Goal: Complete application form

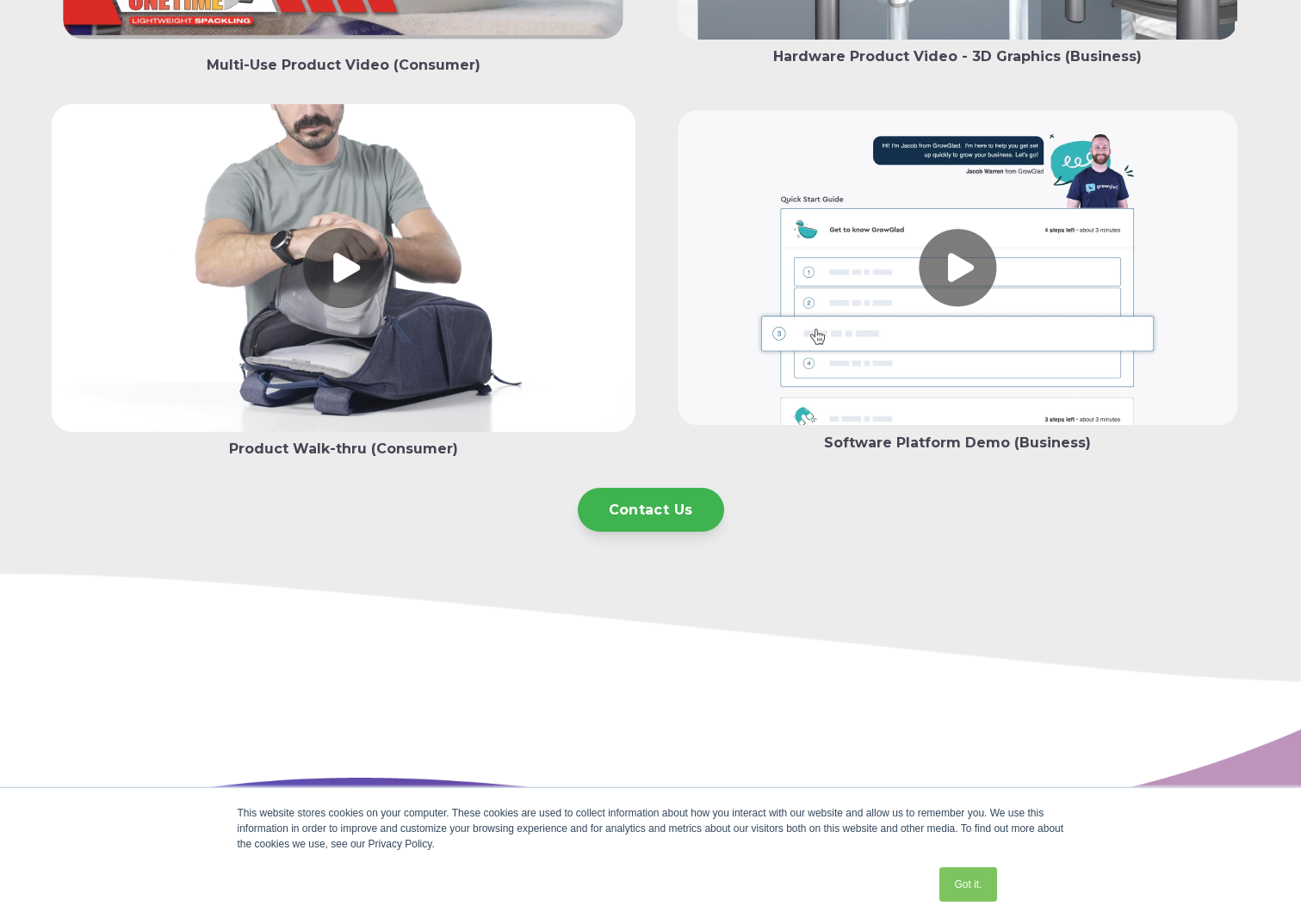
scroll to position [3356, 0]
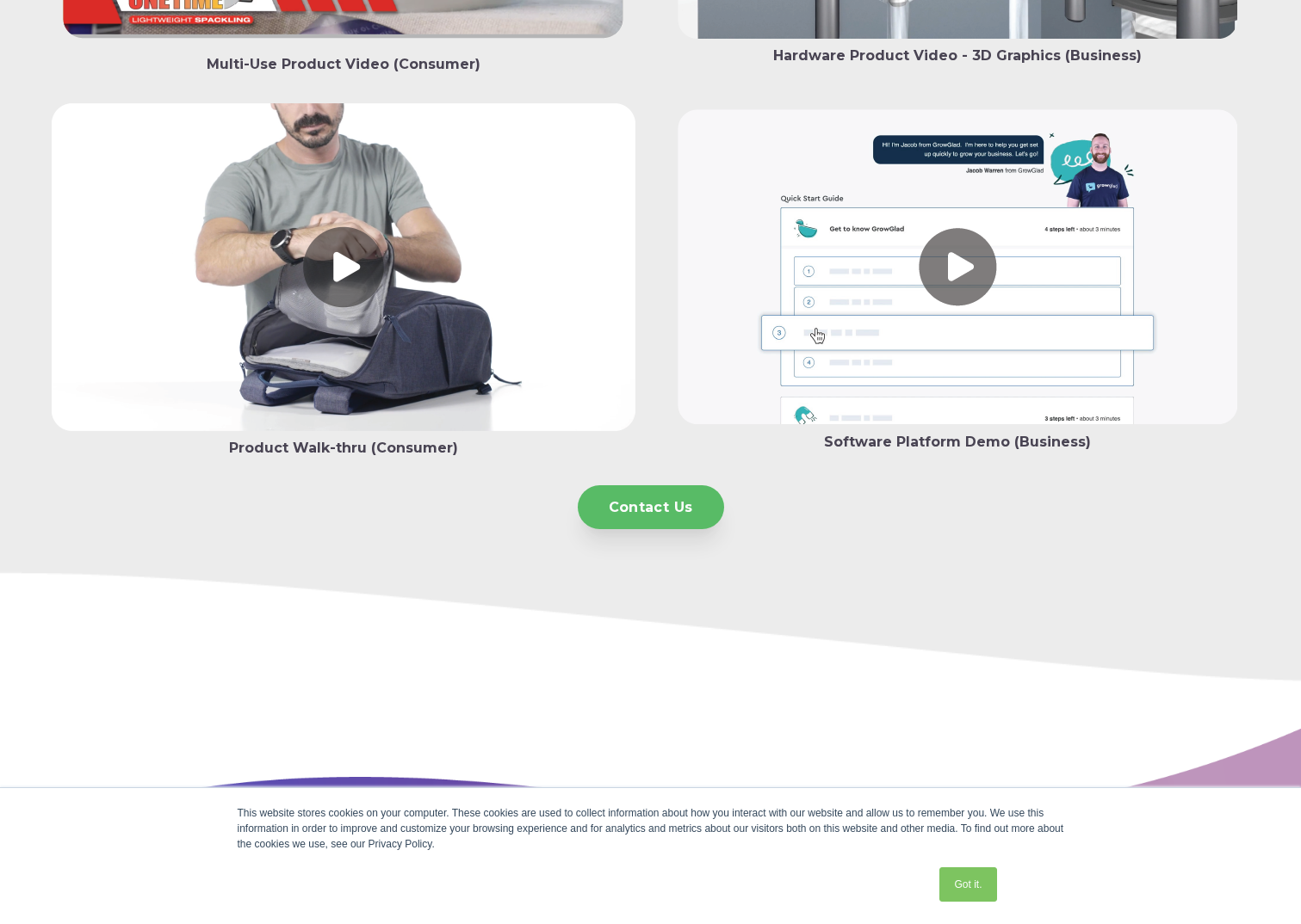
click at [653, 500] on link "Contact Us" at bounding box center [650, 507] width 146 height 44
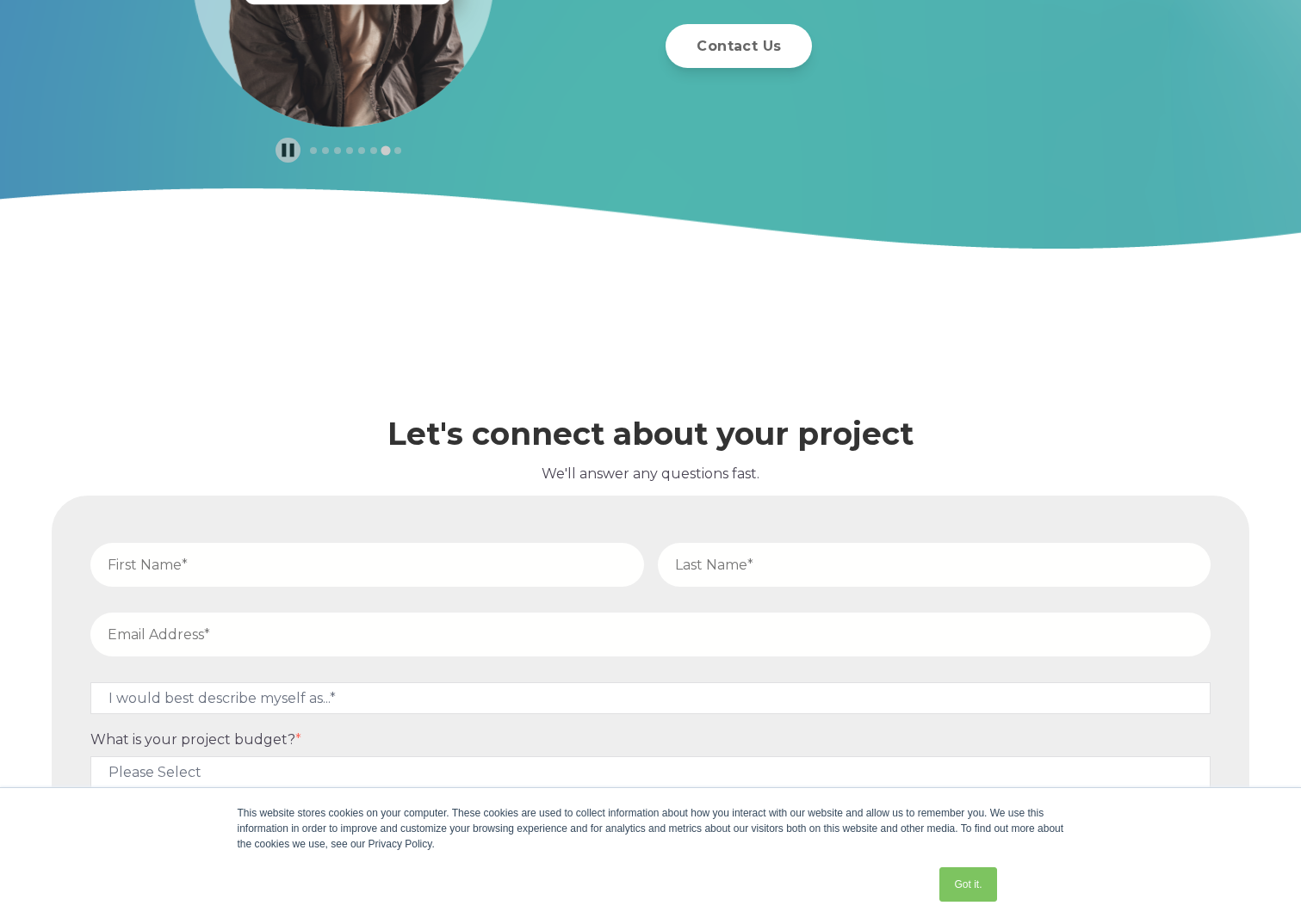
scroll to position [5753, 0]
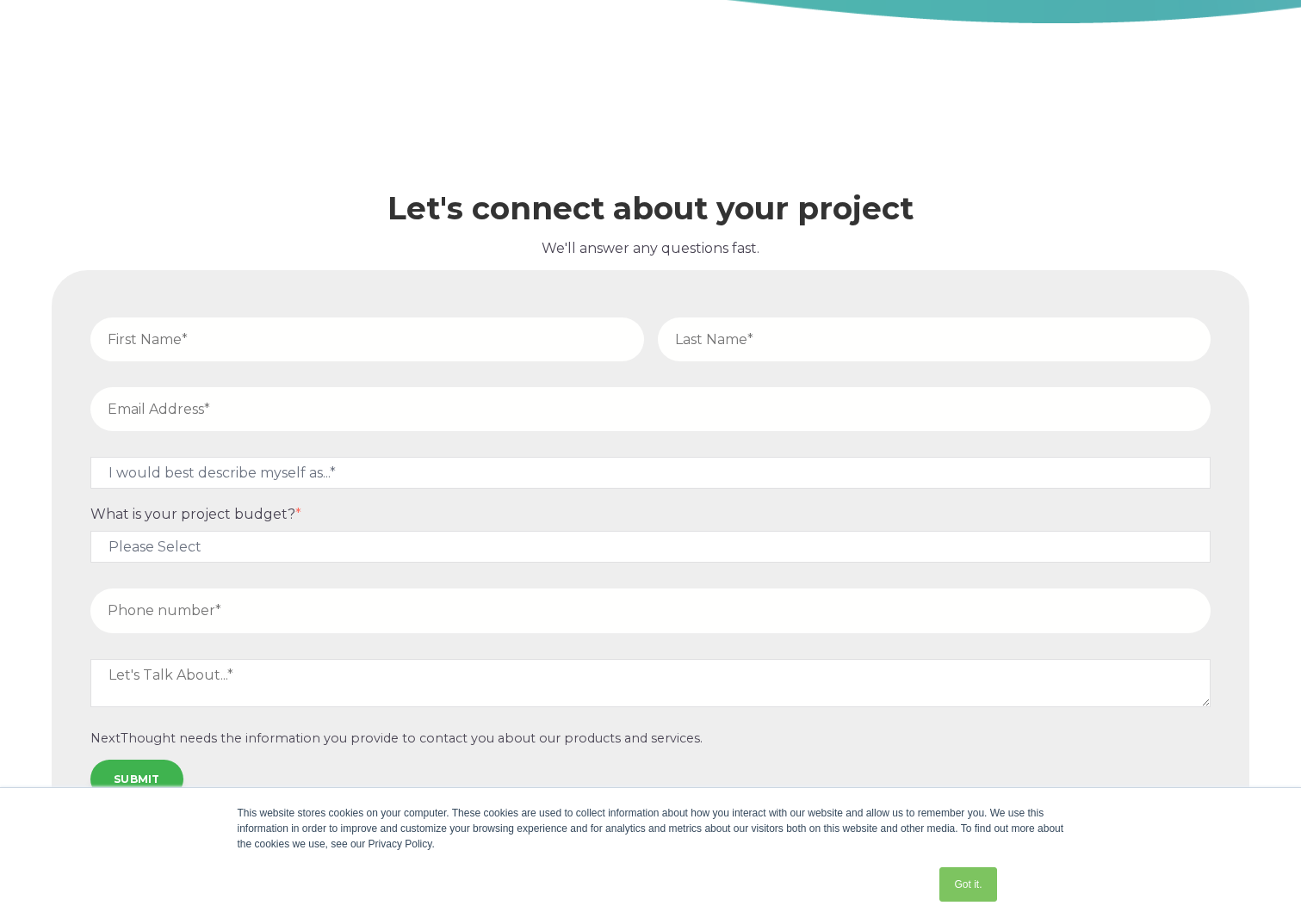
click at [207, 358] on input "text" at bounding box center [367, 340] width 554 height 44
type input "Russell"
type input "Riben"
type input "russell.riben@normagroup.com"
type input "12487499168"
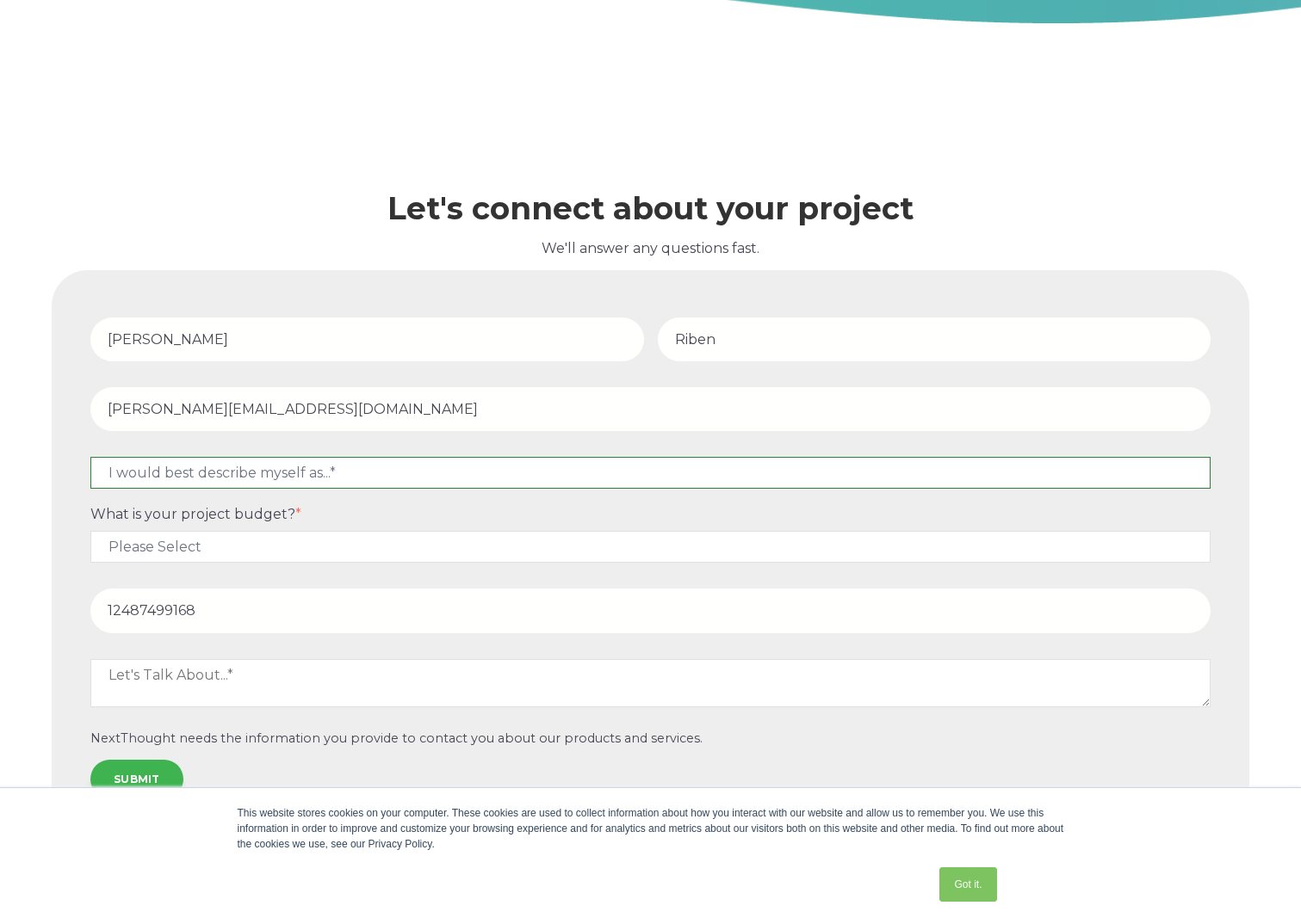
click at [206, 476] on select "I would best describe myself as...* Other I am an executive or owner of a compa…" at bounding box center [650, 472] width 1120 height 32
select select "persona_4"
click at [90, 457] on select "I would best describe myself as...* Other I am an executive or owner of a compa…" at bounding box center [650, 472] width 1120 height 32
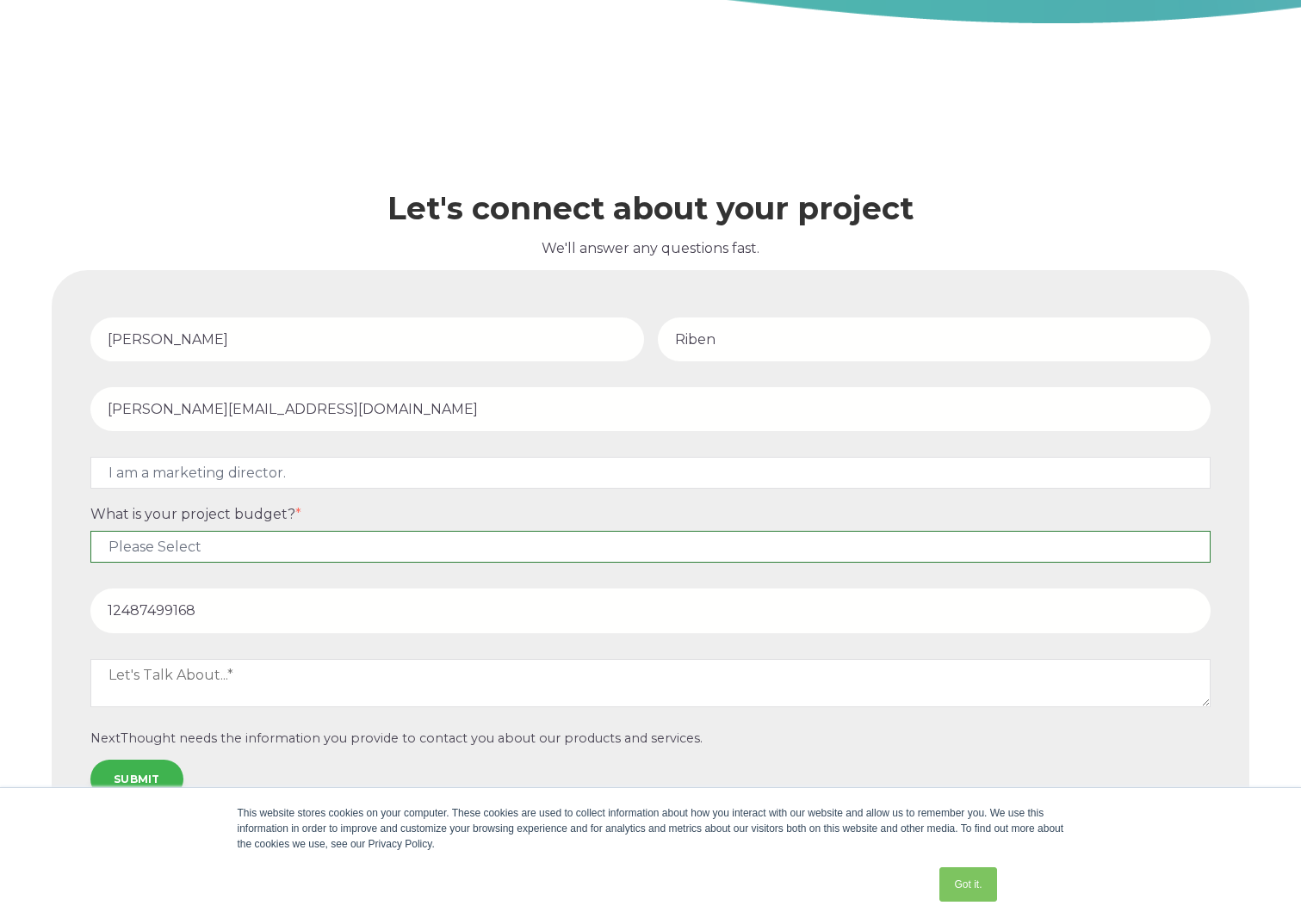
click at [187, 554] on select "Please Select $5,000 - $15,000 $15,000 - $25,000 $25,000 - $50,000 $50,000+" at bounding box center [650, 547] width 1120 height 32
select select "$5,000 - $15,000"
click at [90, 531] on select "Please Select $5,000 - $15,000 $15,000 - $25,000 $25,000 - $50,000 $50,000+" at bounding box center [650, 547] width 1120 height 32
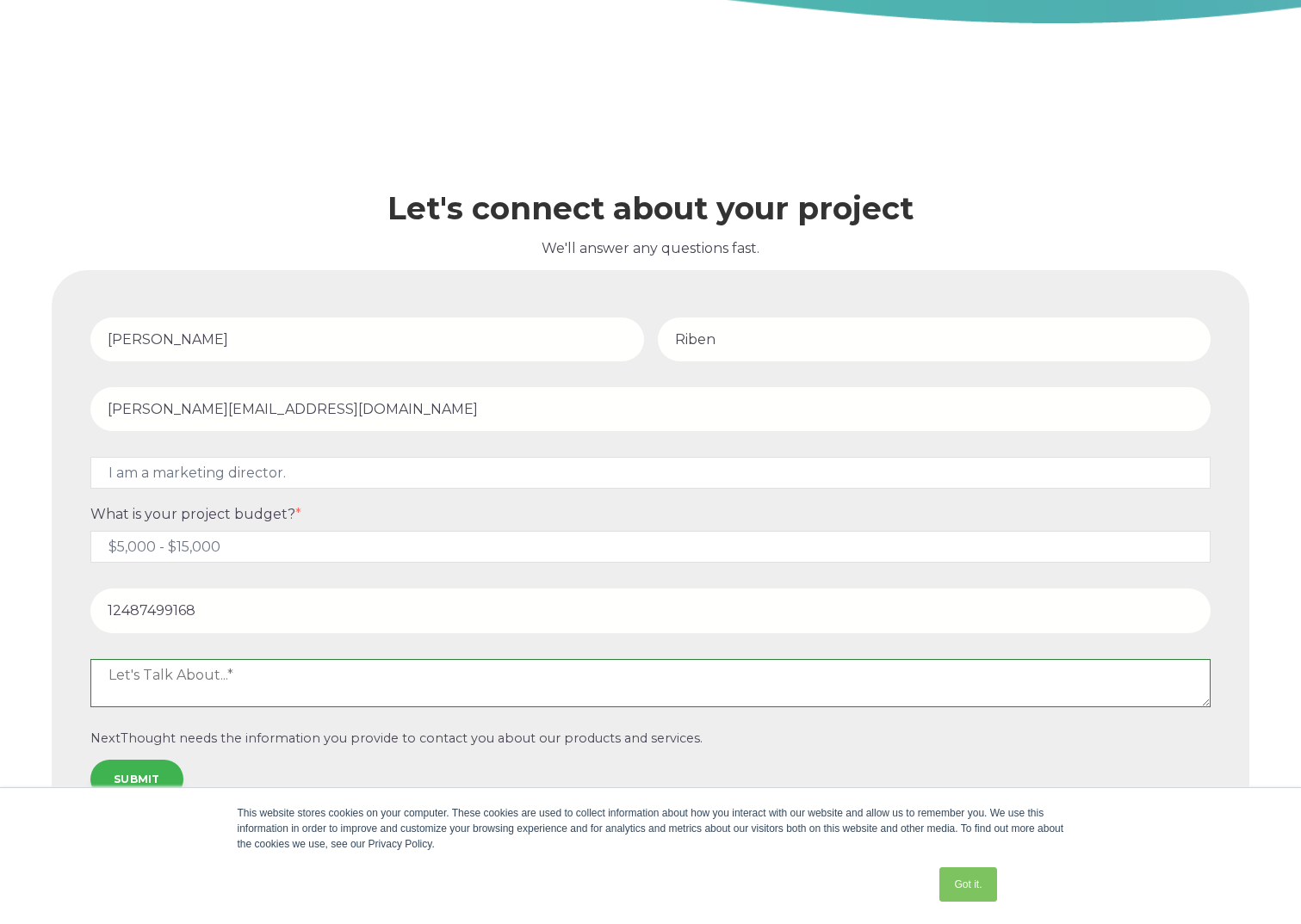
click at [227, 683] on textarea at bounding box center [650, 683] width 1120 height 48
type textarea "we need to make a small product demonstration video of a product that allows yo…"
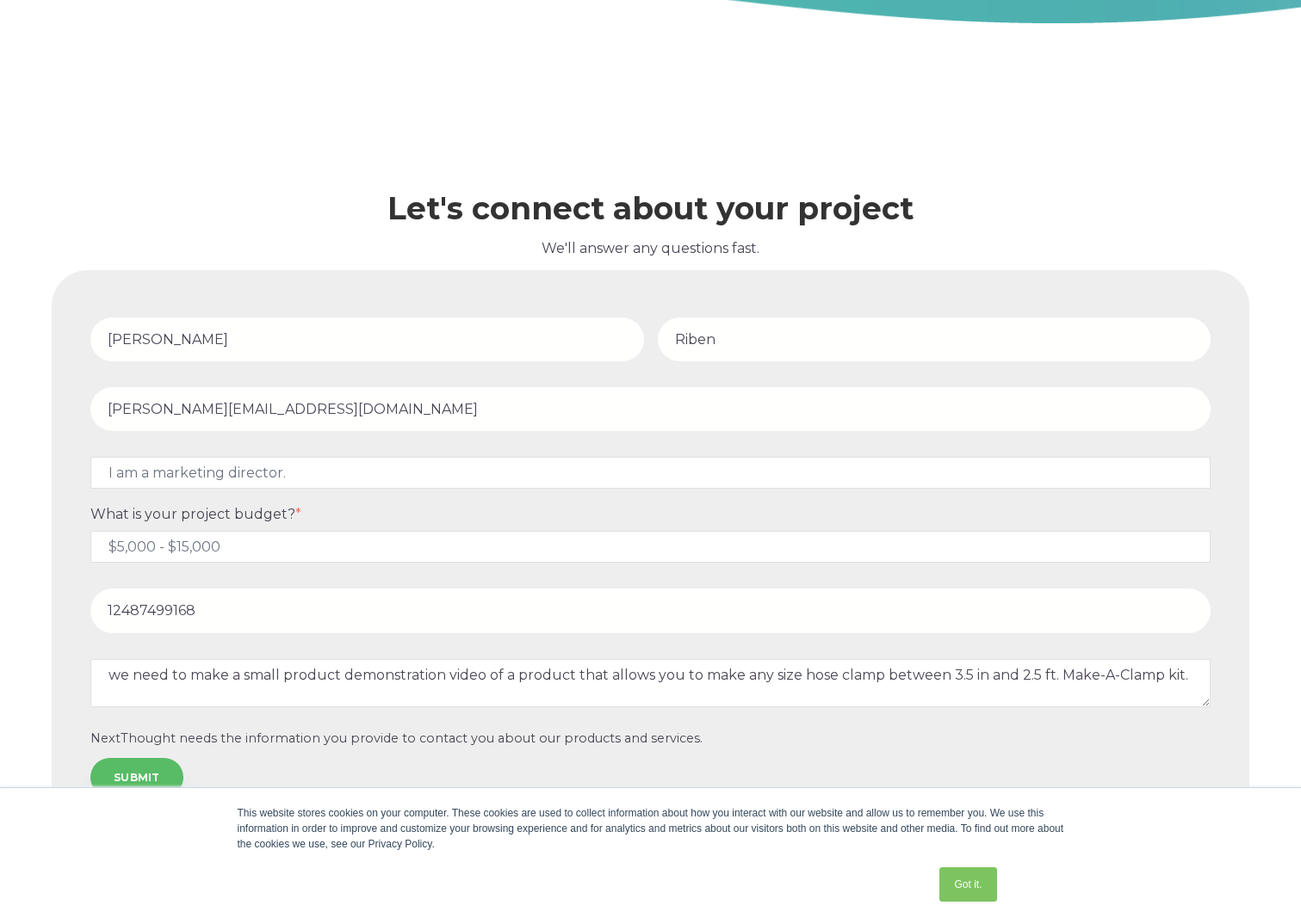
click at [164, 770] on input "SUBMIT" at bounding box center [136, 777] width 93 height 38
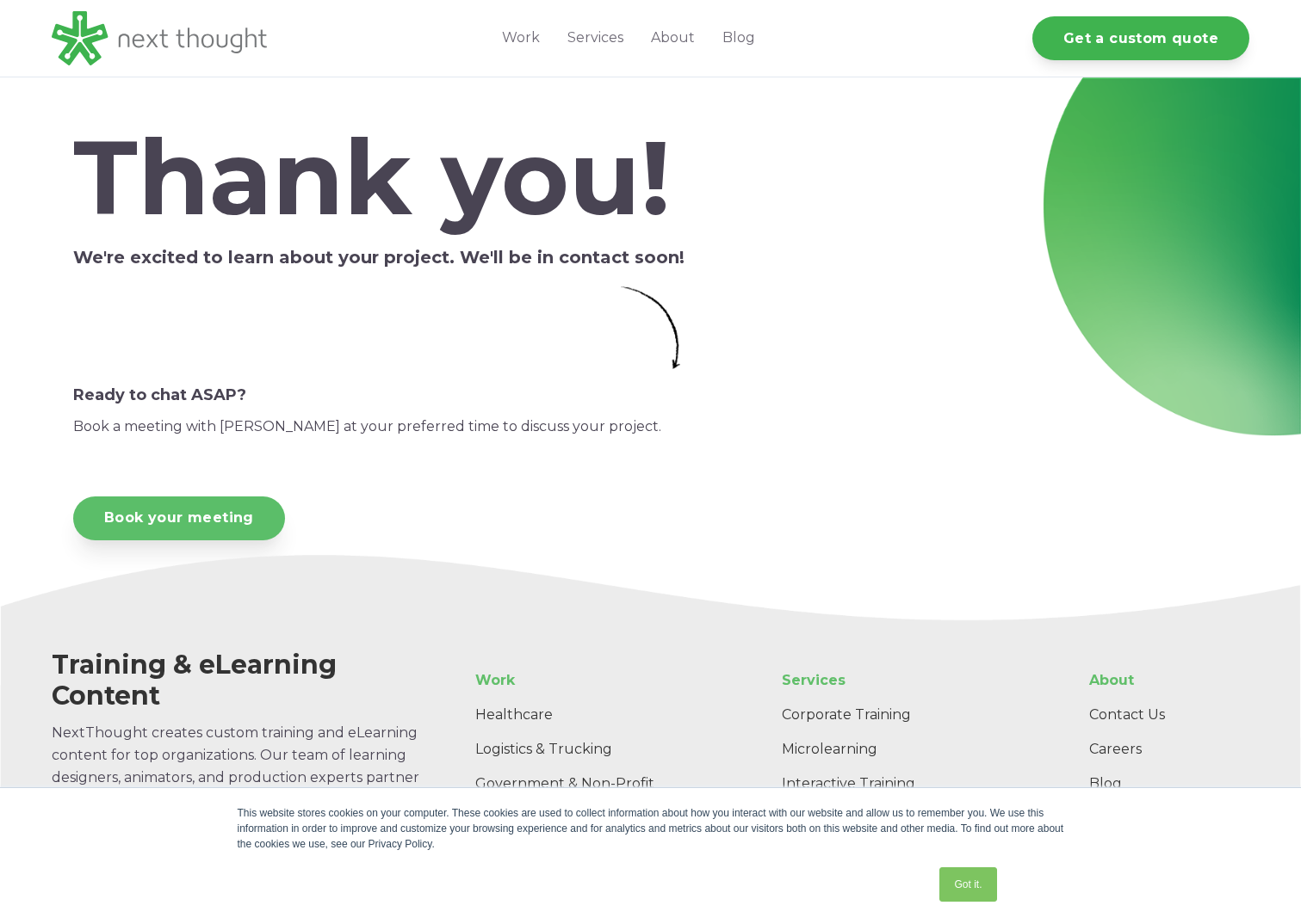
click at [200, 523] on link "Book your meeting" at bounding box center [179, 518] width 212 height 44
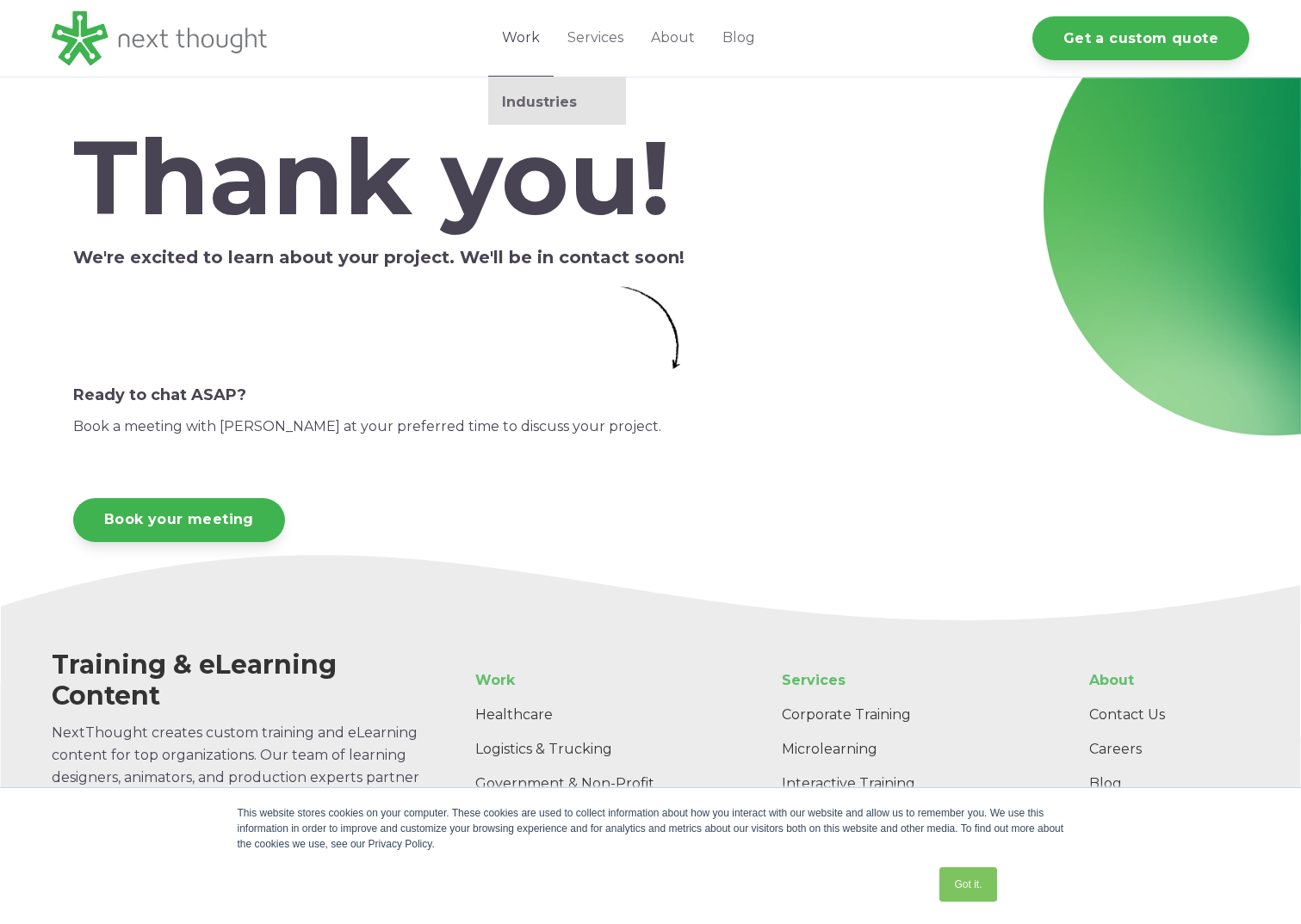
click at [533, 40] on link "Work" at bounding box center [521, 38] width 65 height 77
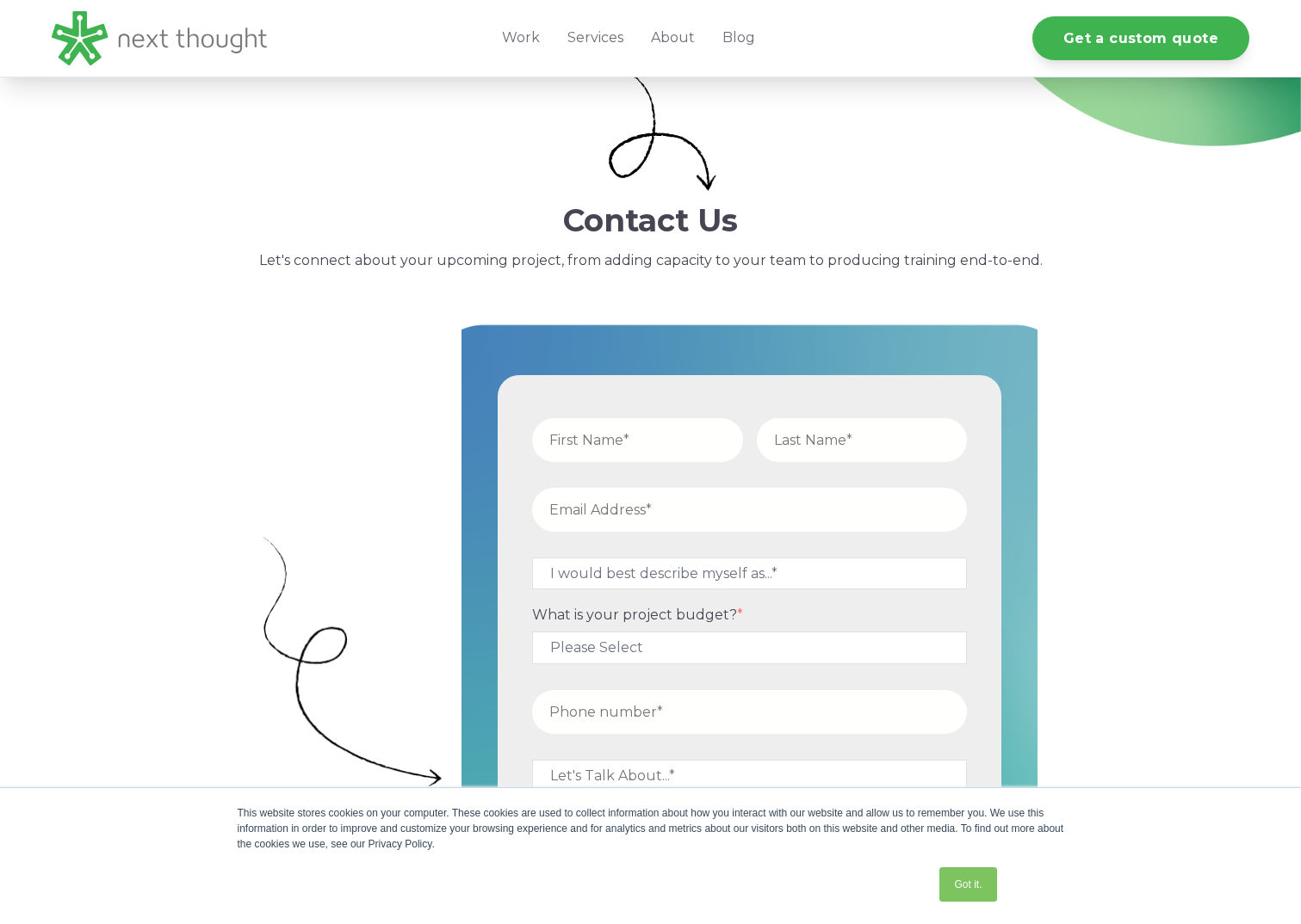
drag, startPoint x: 0, startPoint y: 0, endPoint x: 596, endPoint y: 445, distance: 743.8
click at [596, 445] on input "text" at bounding box center [637, 441] width 211 height 44
type input "[PERSON_NAME]"
type input "Riben"
type input "[PERSON_NAME][EMAIL_ADDRESS][DOMAIN_NAME]"
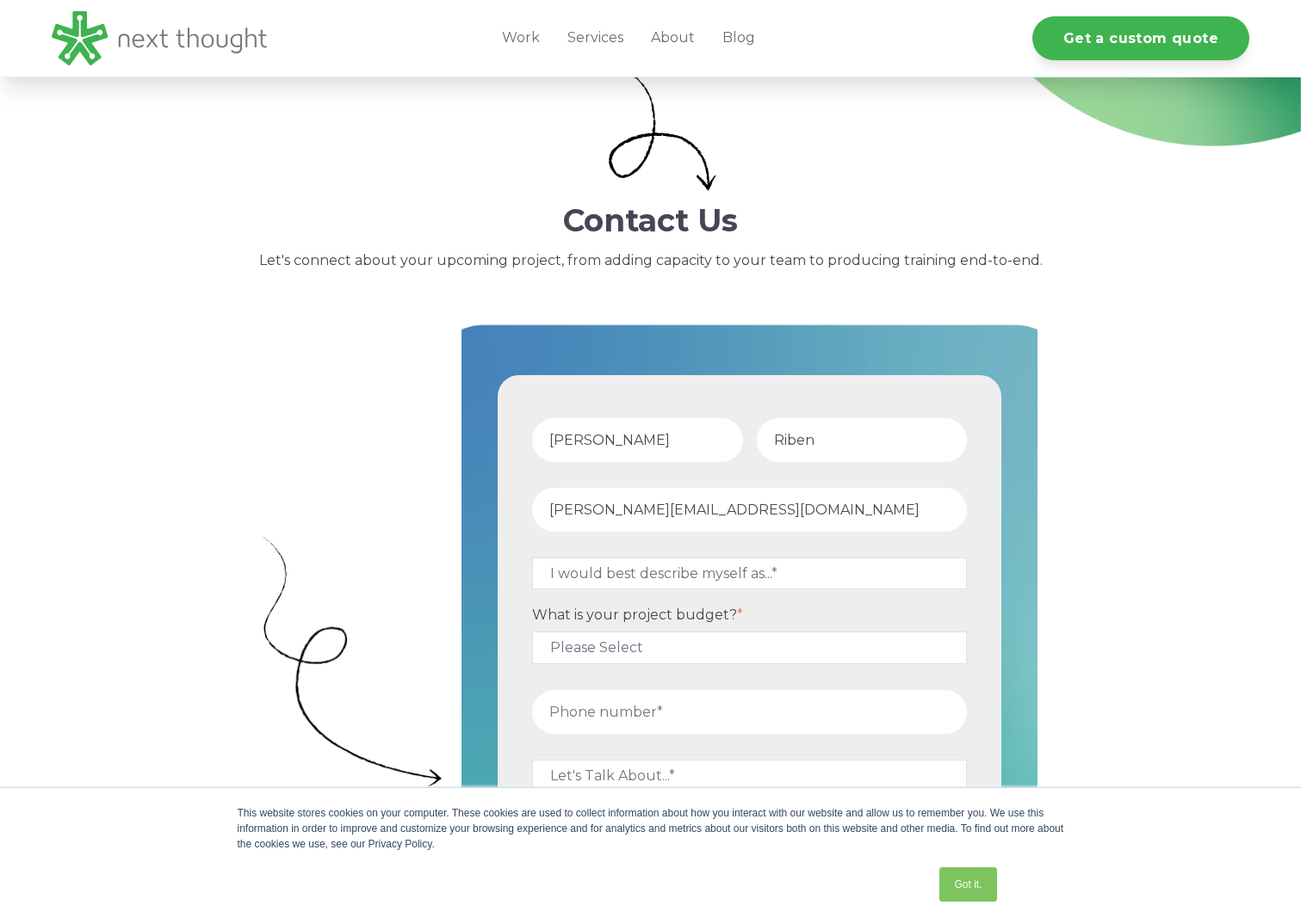
type input "12487499168"
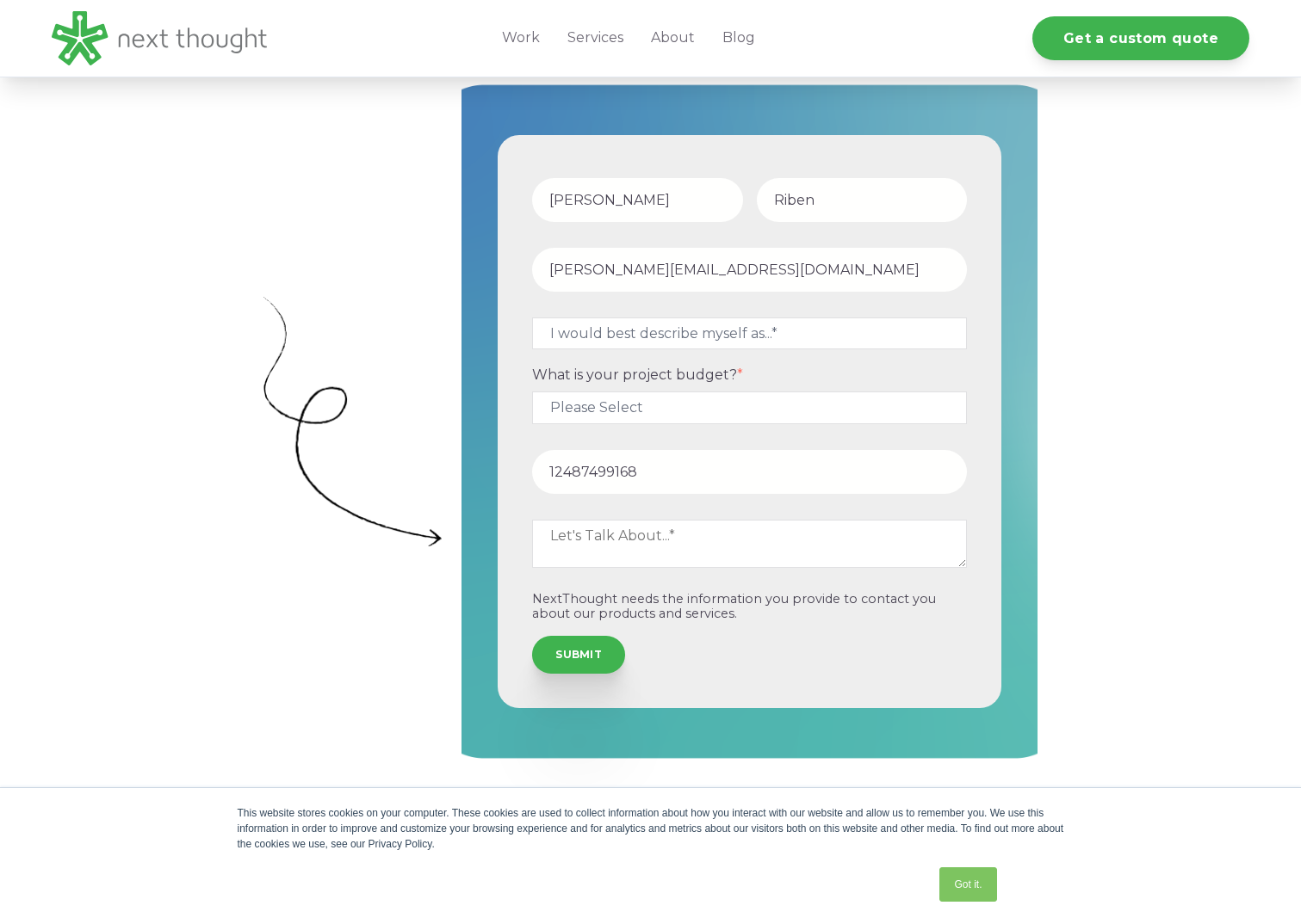
scroll to position [516, 0]
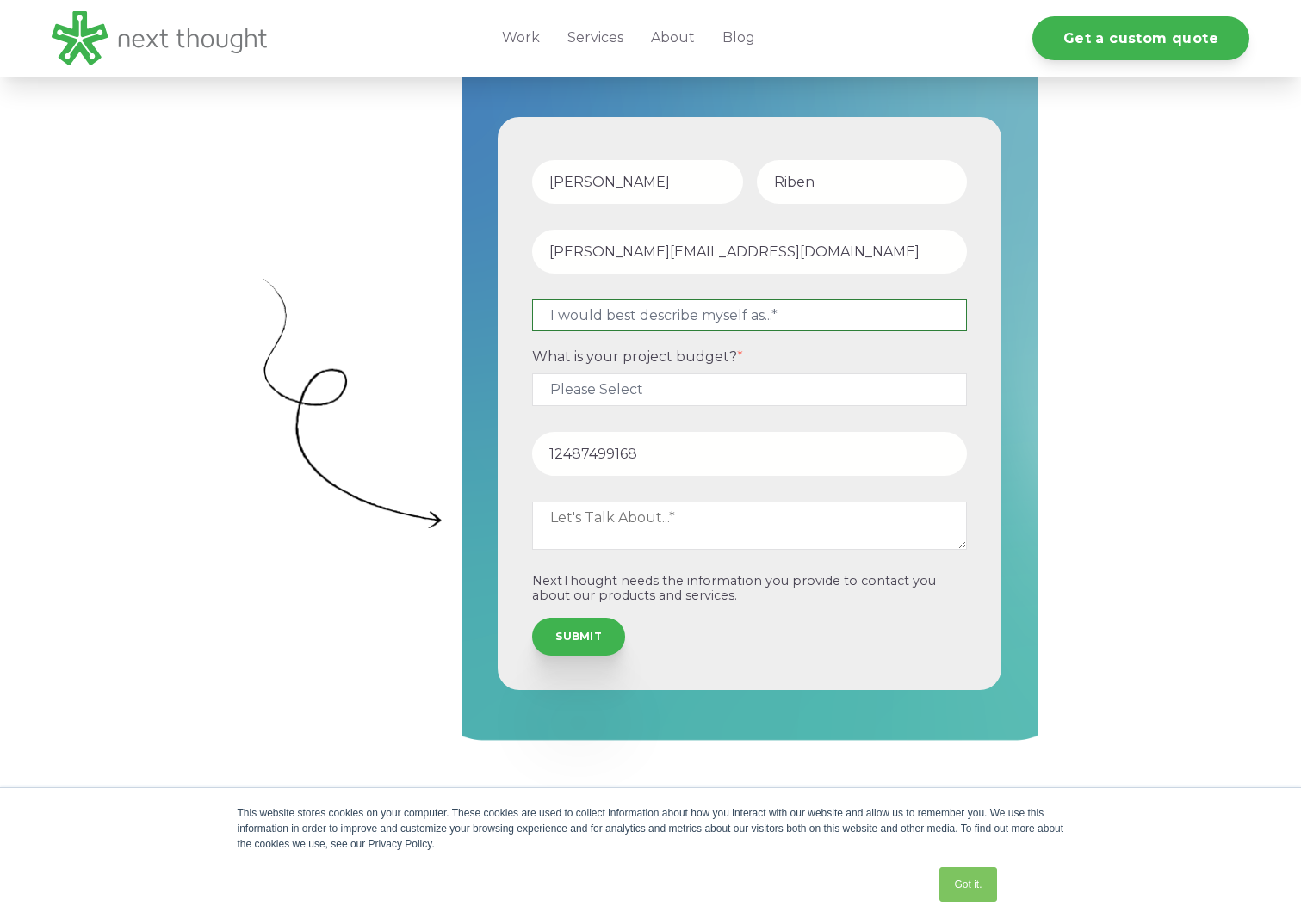
click at [626, 326] on select "I would best describe myself as...* Other I am an executive or owner of a compa…" at bounding box center [748, 316] width 435 height 32
select select "persona_4"
click at [532, 300] on select "I would best describe myself as...* Other I am an executive or owner of a compa…" at bounding box center [748, 316] width 435 height 32
click at [613, 527] on textarea at bounding box center [748, 525] width 435 height 48
type textarea "we need to make a small product demonstration video of a product that allows yo…"
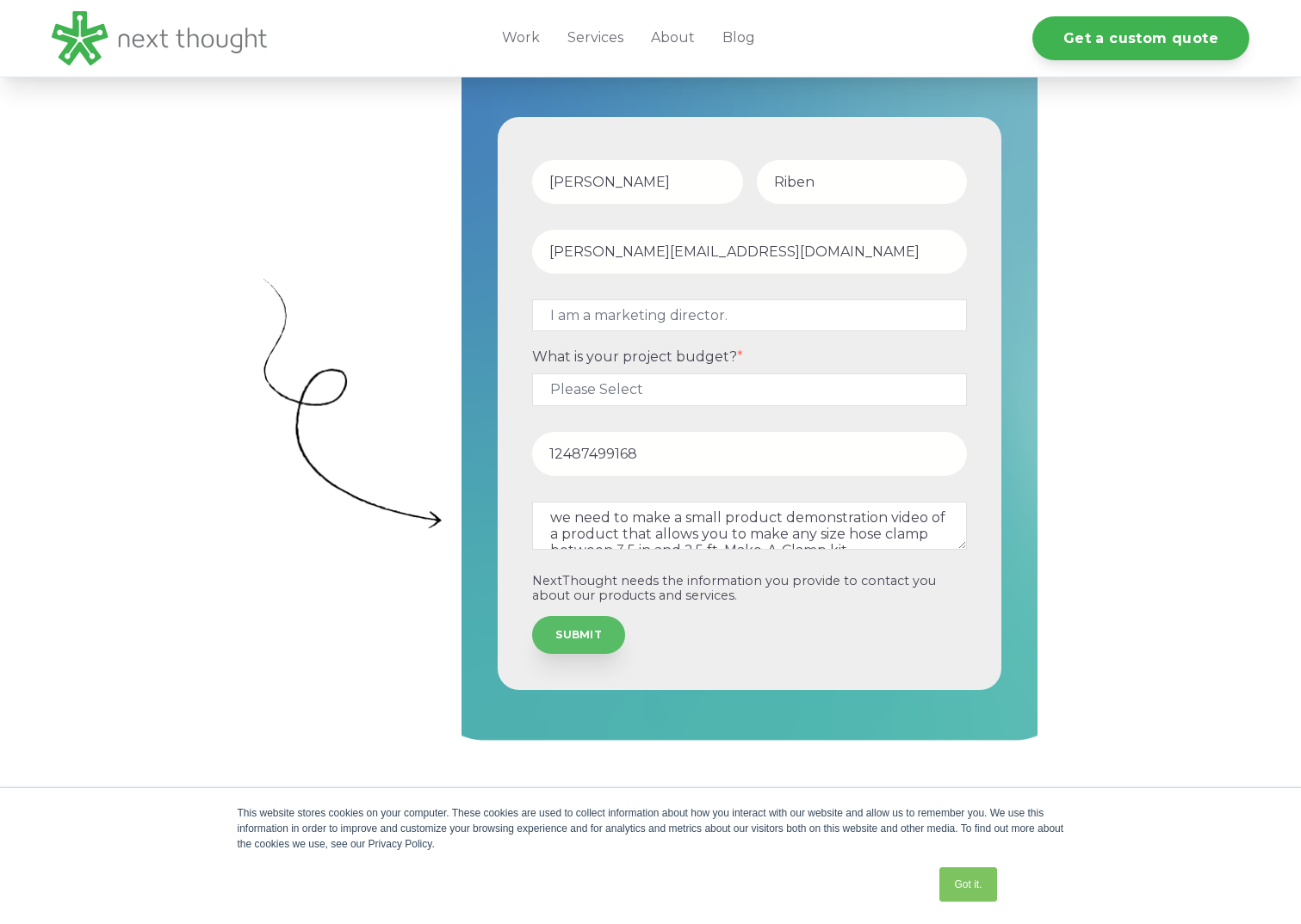
click at [569, 628] on input "SUBMIT" at bounding box center [578, 635] width 93 height 38
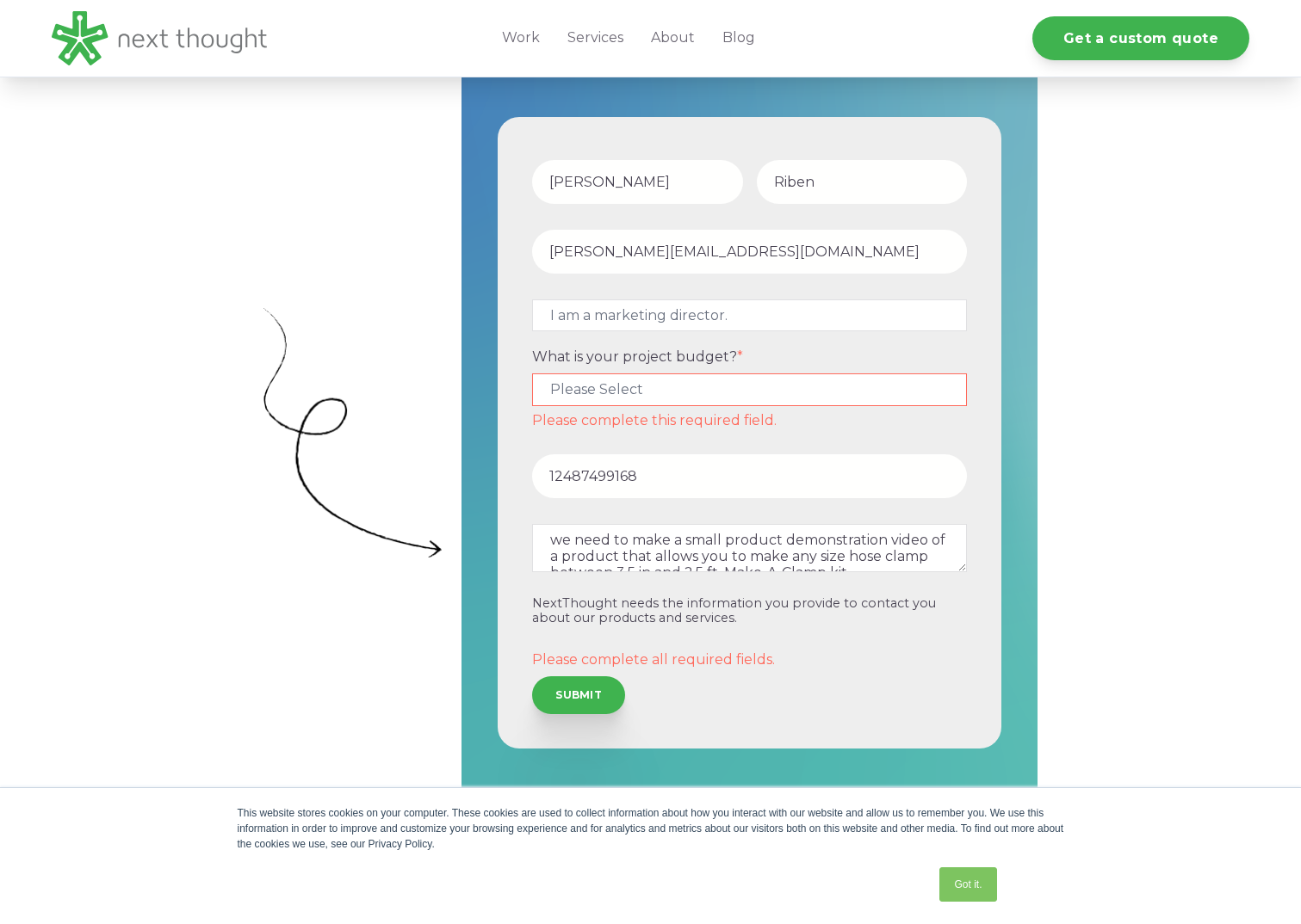
click at [572, 393] on select "Please Select $5,000 - $15,000 $15,000 - $25,000 $25,000 - $50,000 $50,000+" at bounding box center [748, 390] width 435 height 32
select select "$5,000 - $15,000"
click at [532, 374] on select "Please Select $5,000 - $15,000 $15,000 - $25,000 $25,000 - $50,000 $50,000+" at bounding box center [748, 390] width 435 height 32
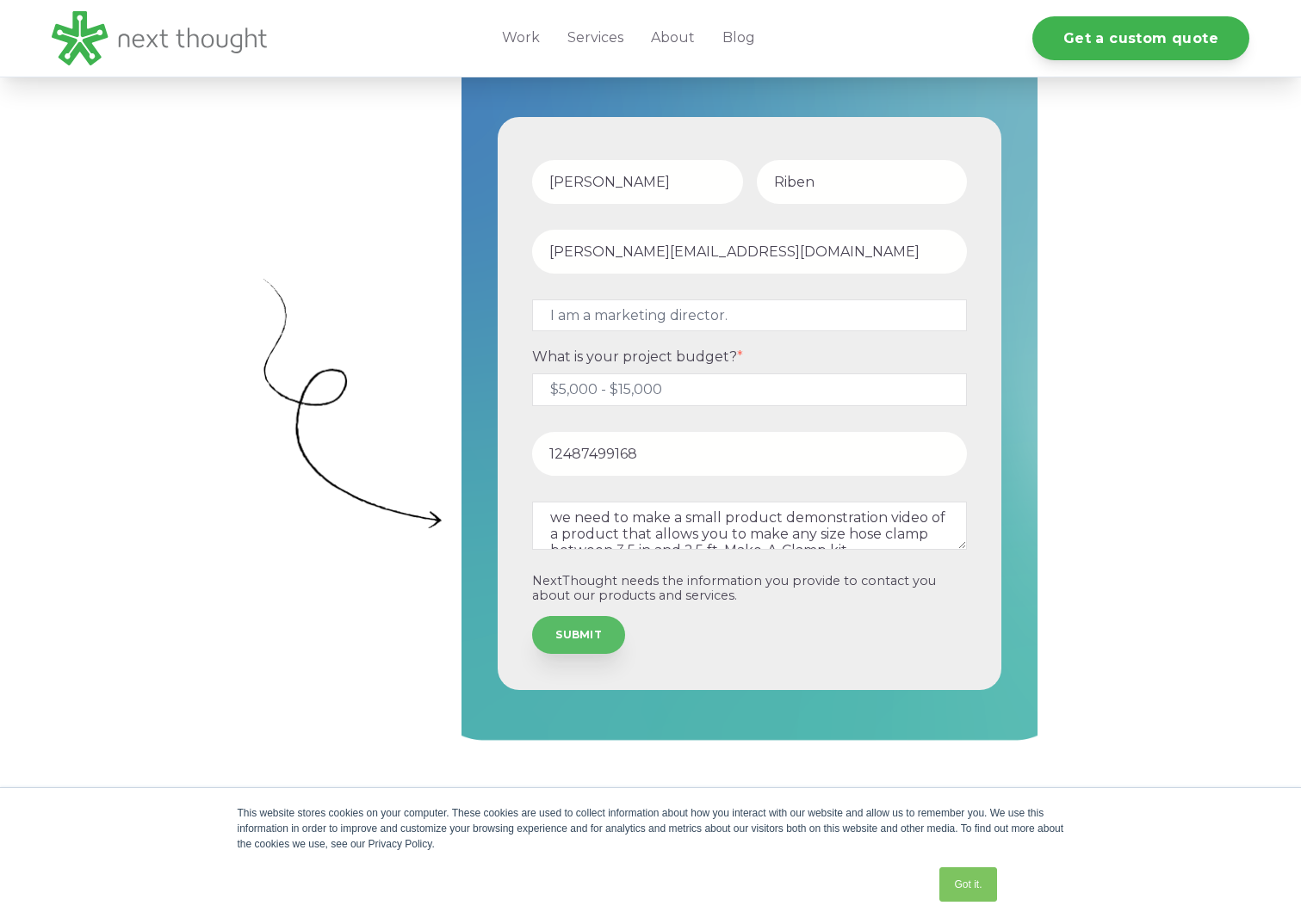
click at [568, 640] on input "SUBMIT" at bounding box center [578, 635] width 93 height 38
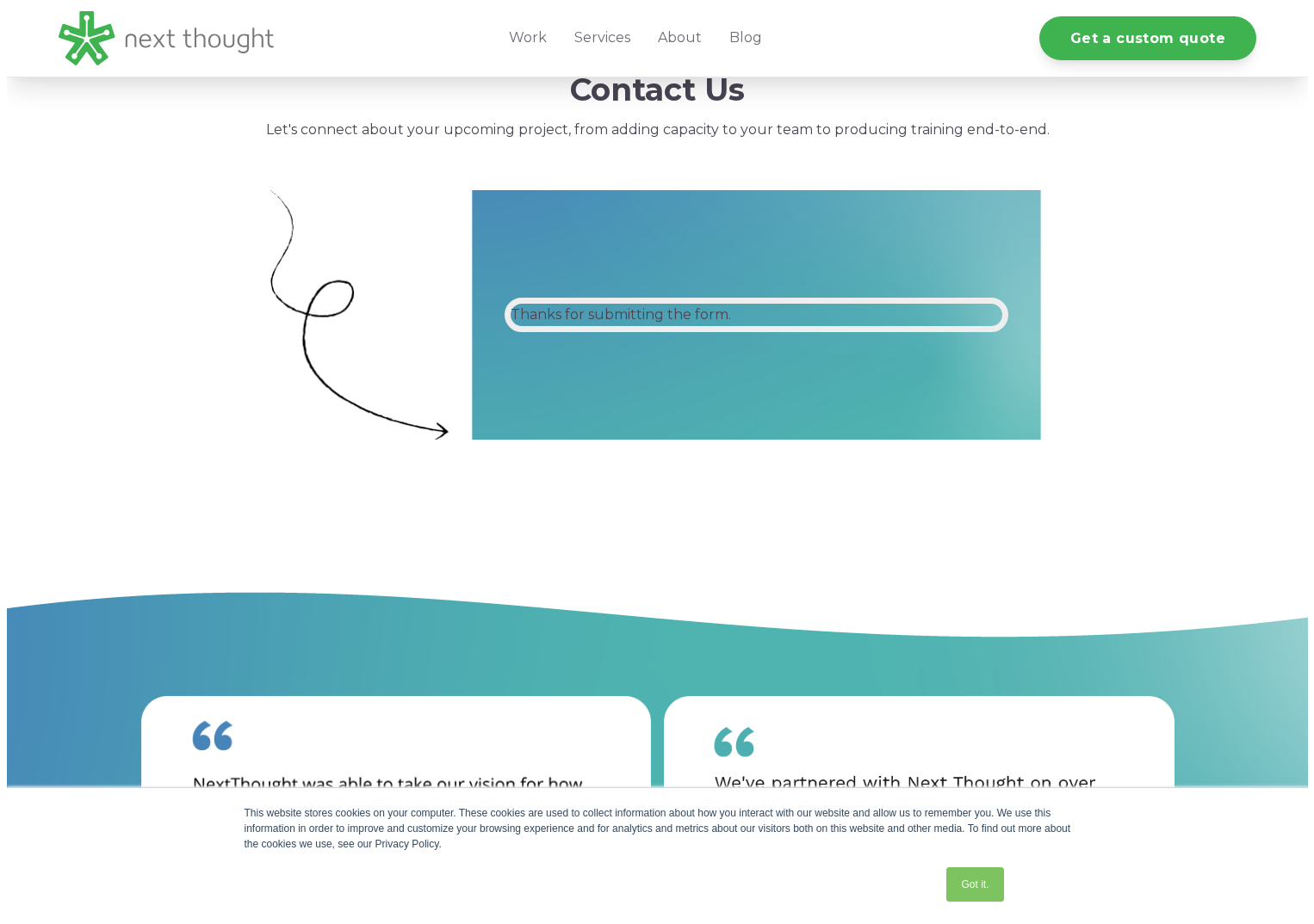
scroll to position [305, 0]
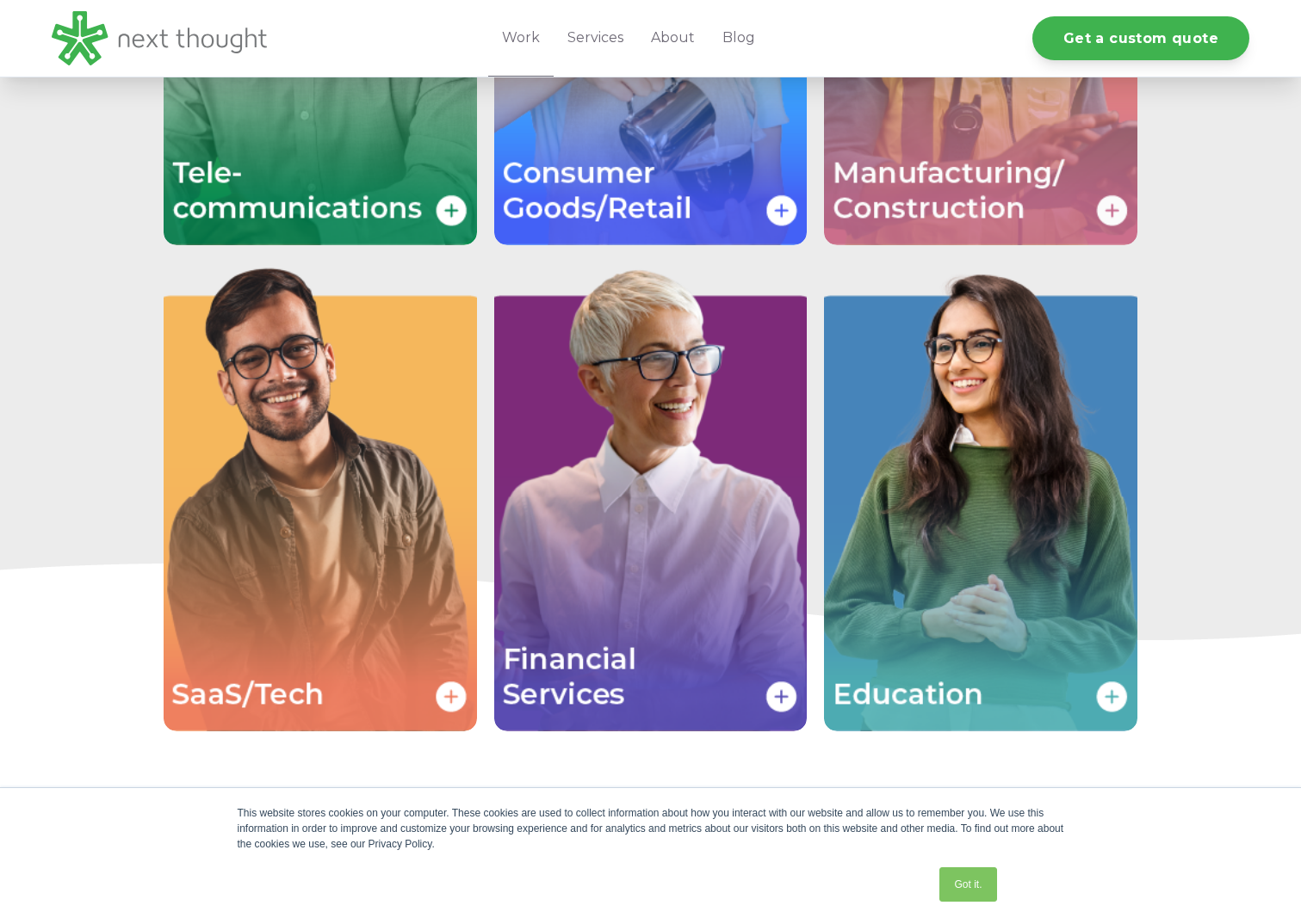
scroll to position [3429, 0]
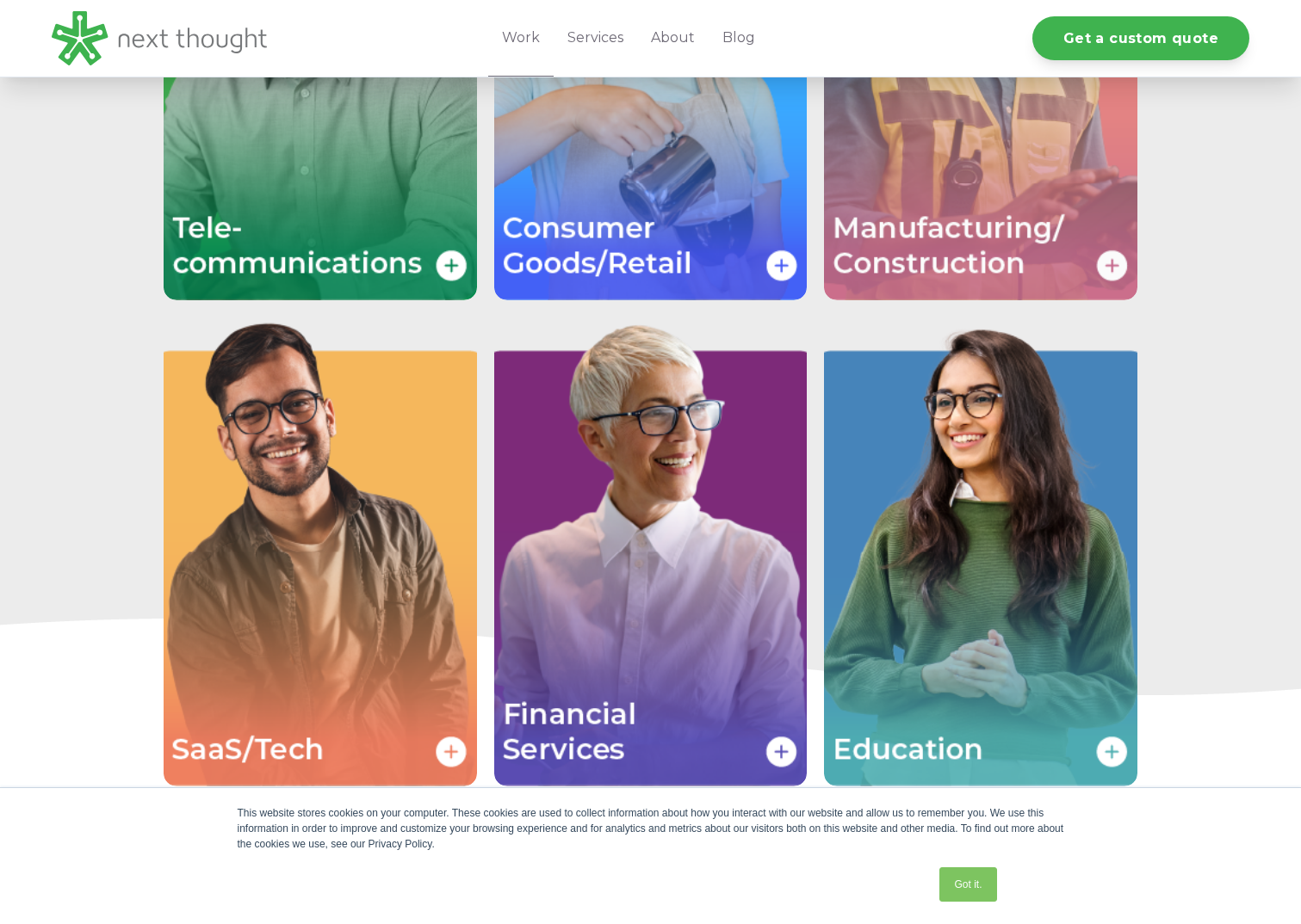
click at [1102, 262] on img "Image grid with {{ image_count }} images." at bounding box center [981, 65] width 314 height 469
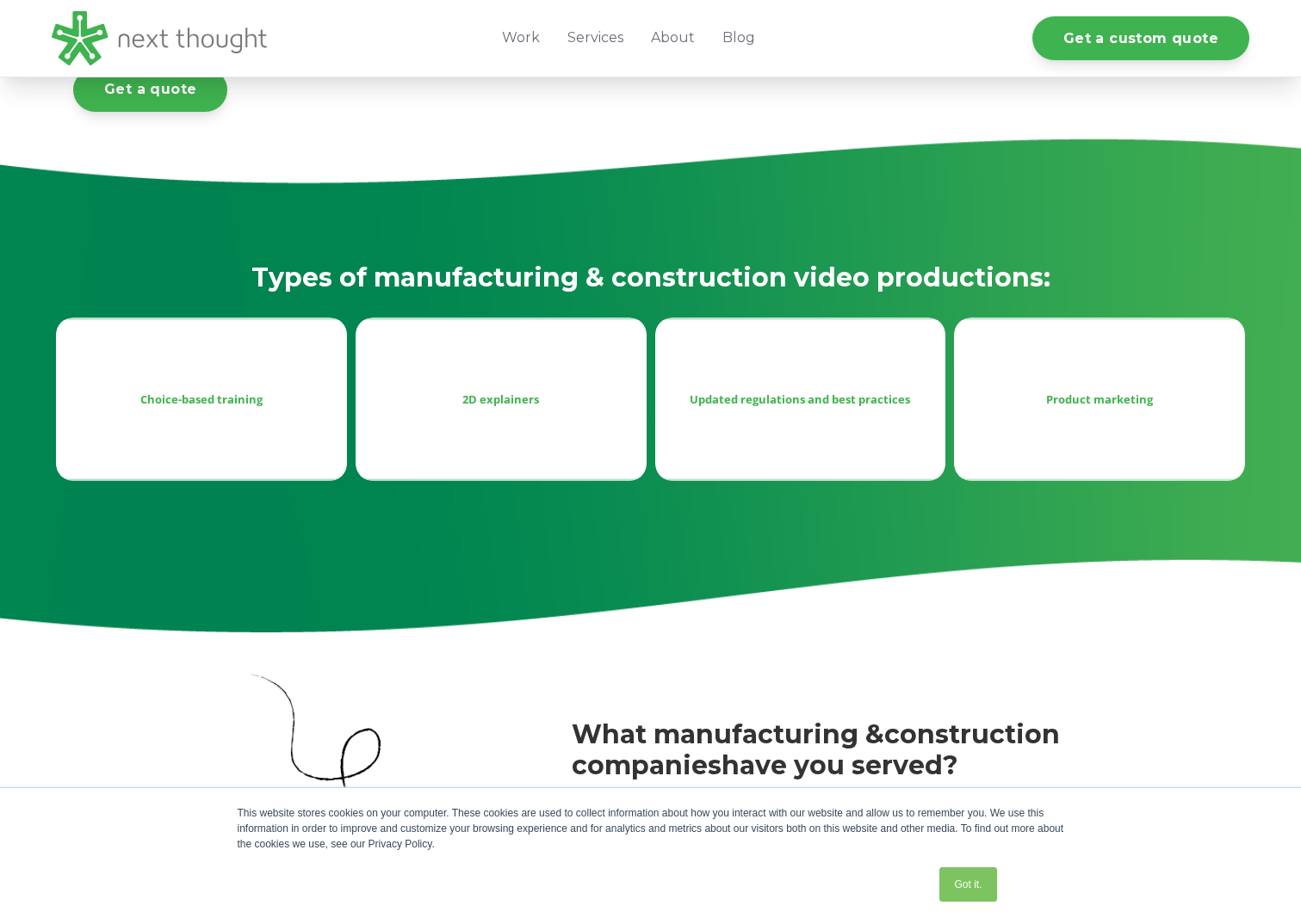
click at [1098, 395] on div "Product marketing" at bounding box center [1099, 399] width 264 height 21
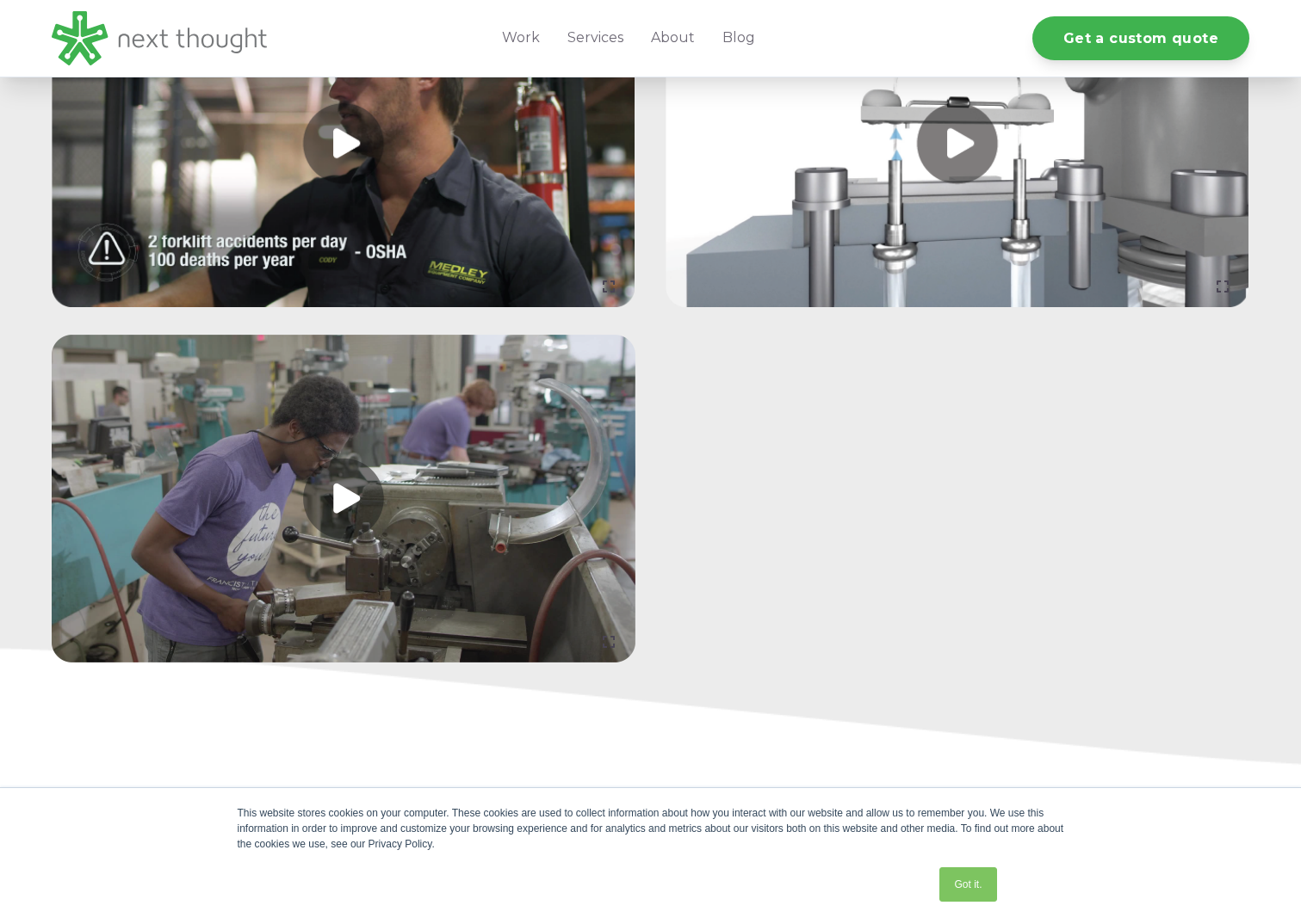
scroll to position [2496, 0]
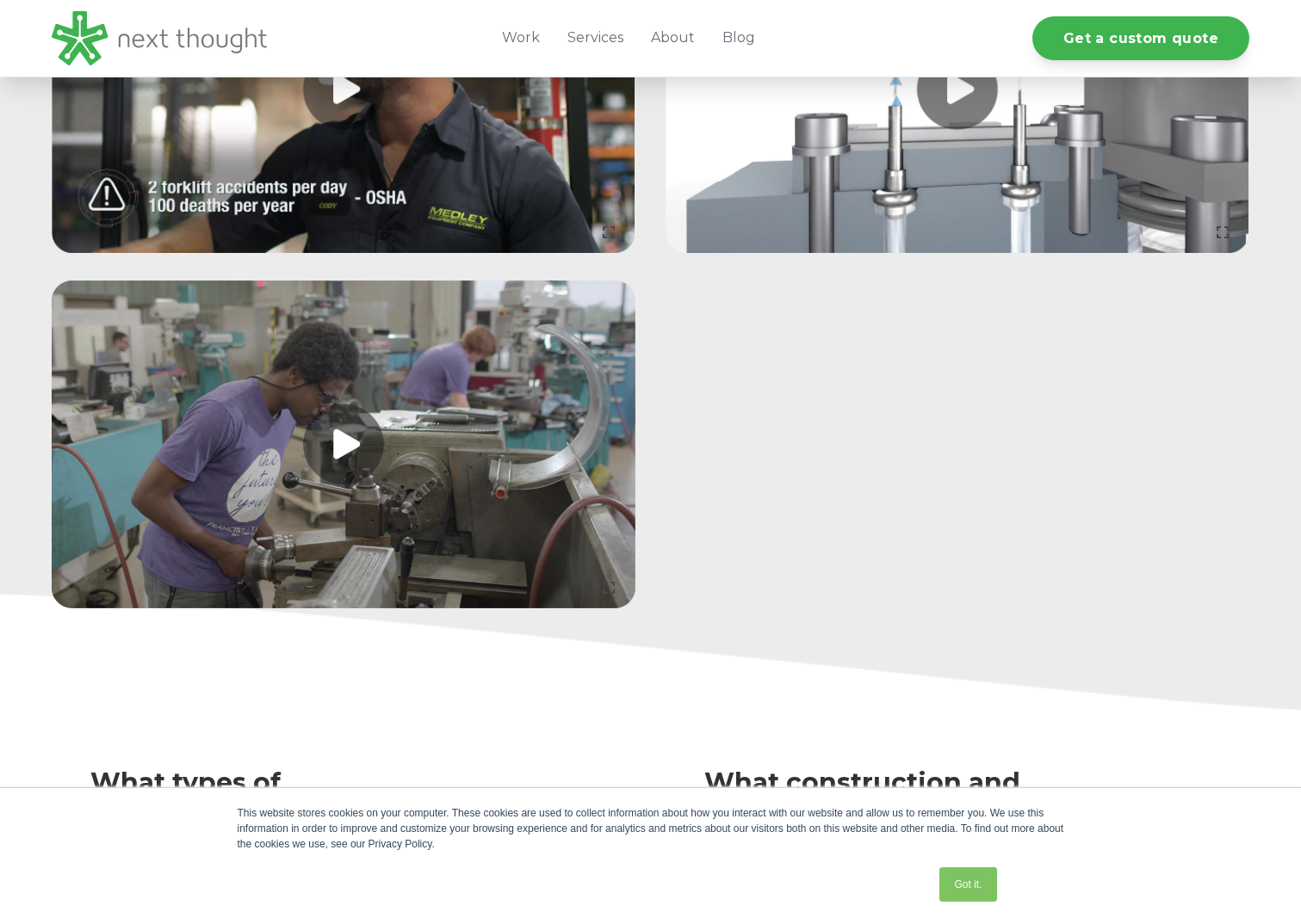
click at [302, 439] on link at bounding box center [344, 445] width 584 height 328
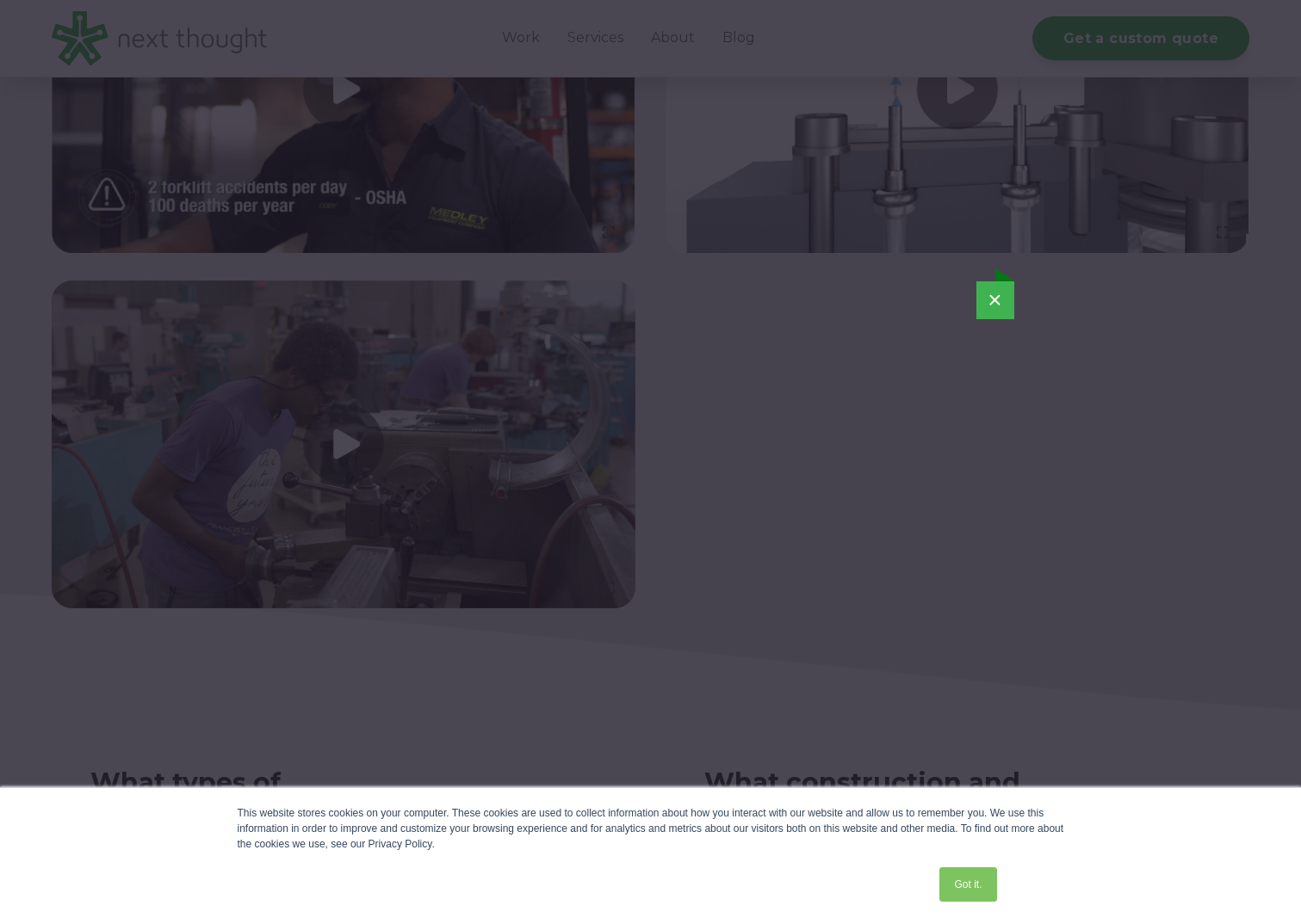
click at [1015, 307] on div "×" at bounding box center [650, 462] width 1287 height 429
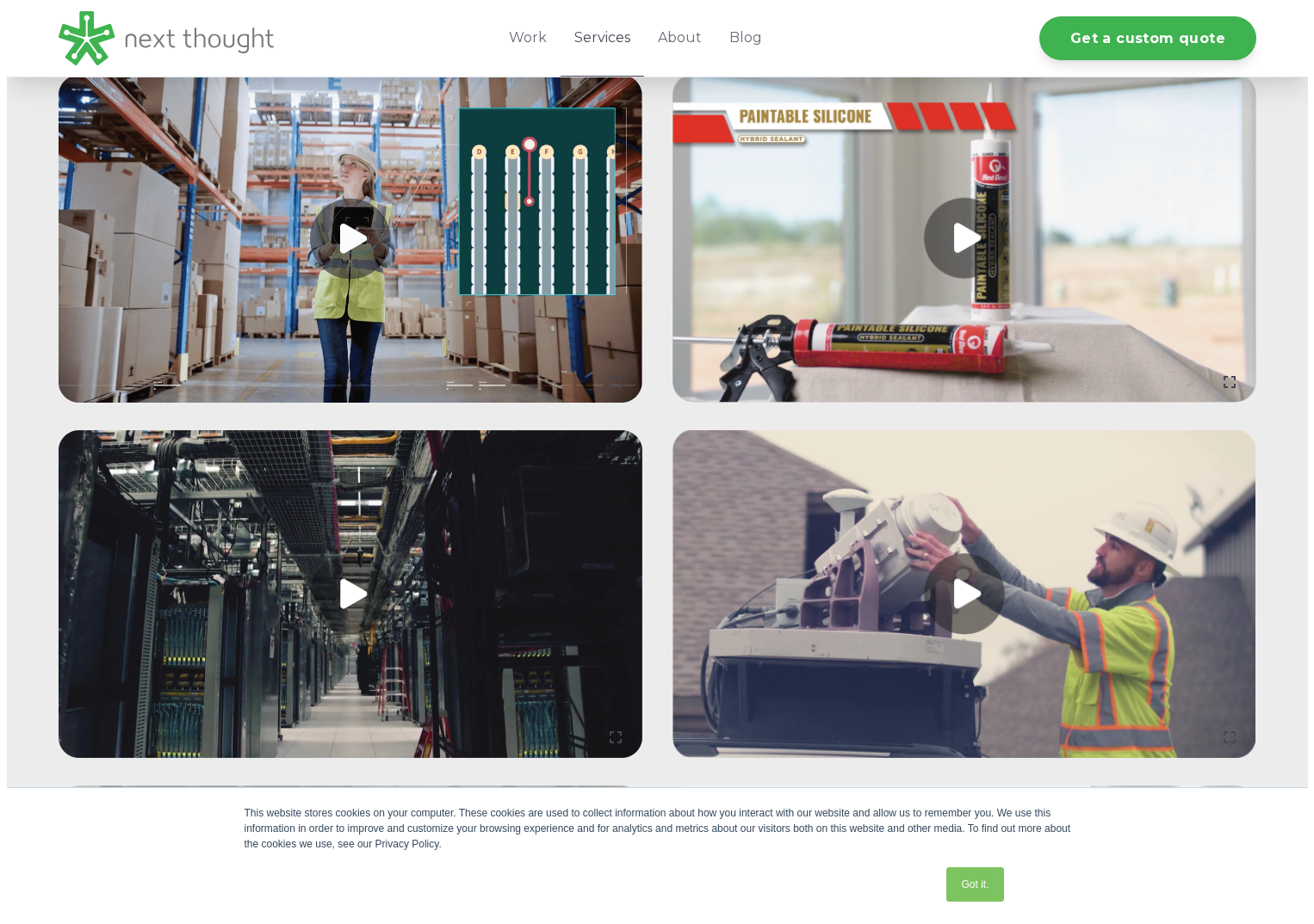
scroll to position [1636, 0]
